Goal: Task Accomplishment & Management: Manage account settings

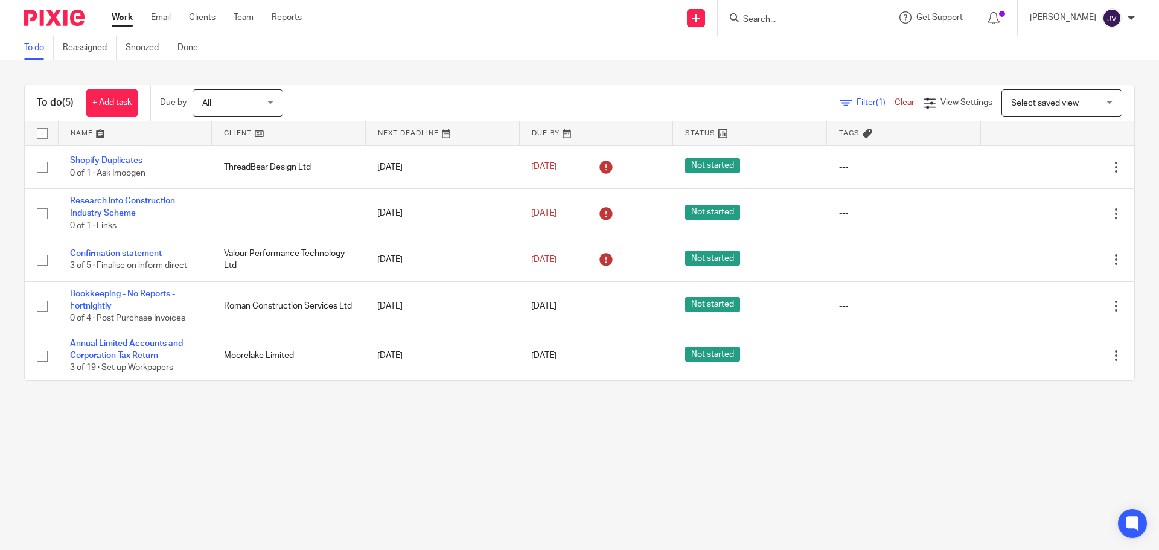
click at [506, 456] on main "To do Reassigned Snoozed Done To do (5) + Add task Due by All All Today Tomorro…" at bounding box center [579, 275] width 1159 height 550
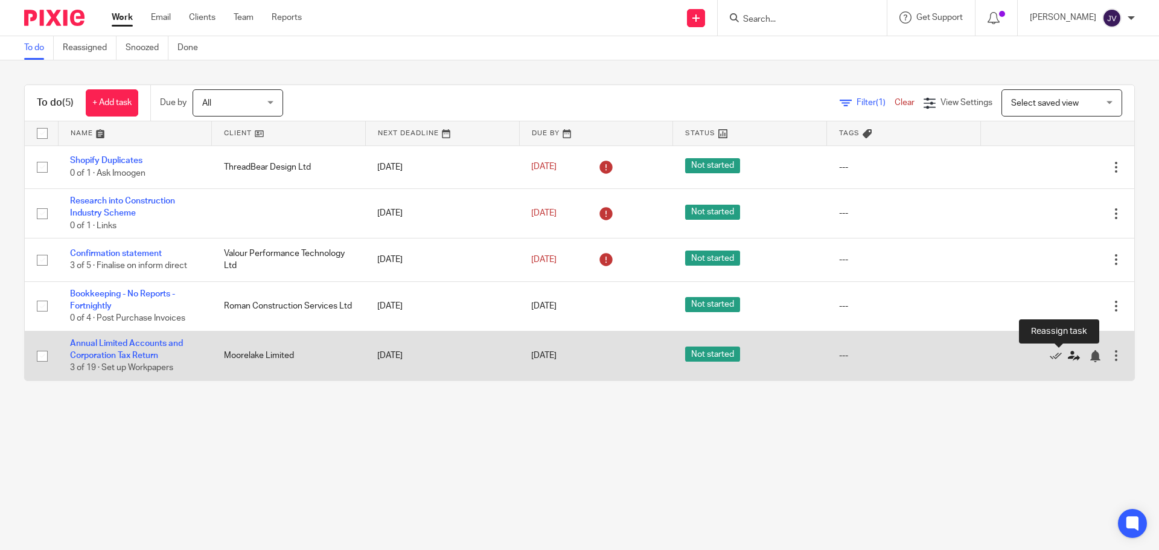
click at [1068, 359] on link at bounding box center [1077, 355] width 18 height 12
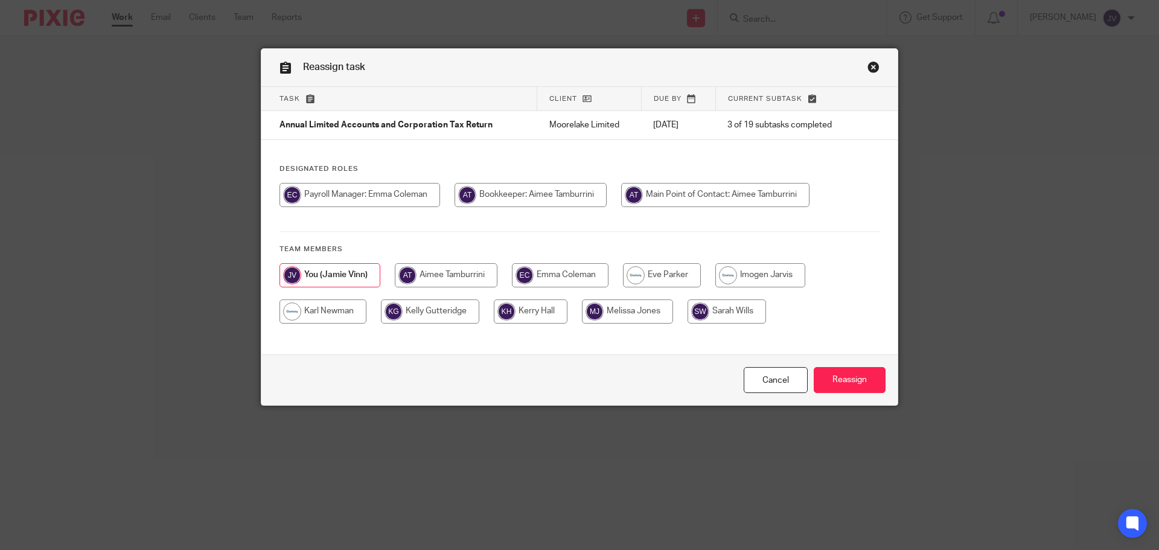
click at [523, 191] on input "radio" at bounding box center [530, 195] width 152 height 24
radio input "true"
click at [850, 374] on input "Reassign" at bounding box center [850, 380] width 72 height 26
